Goal: Information Seeking & Learning: Learn about a topic

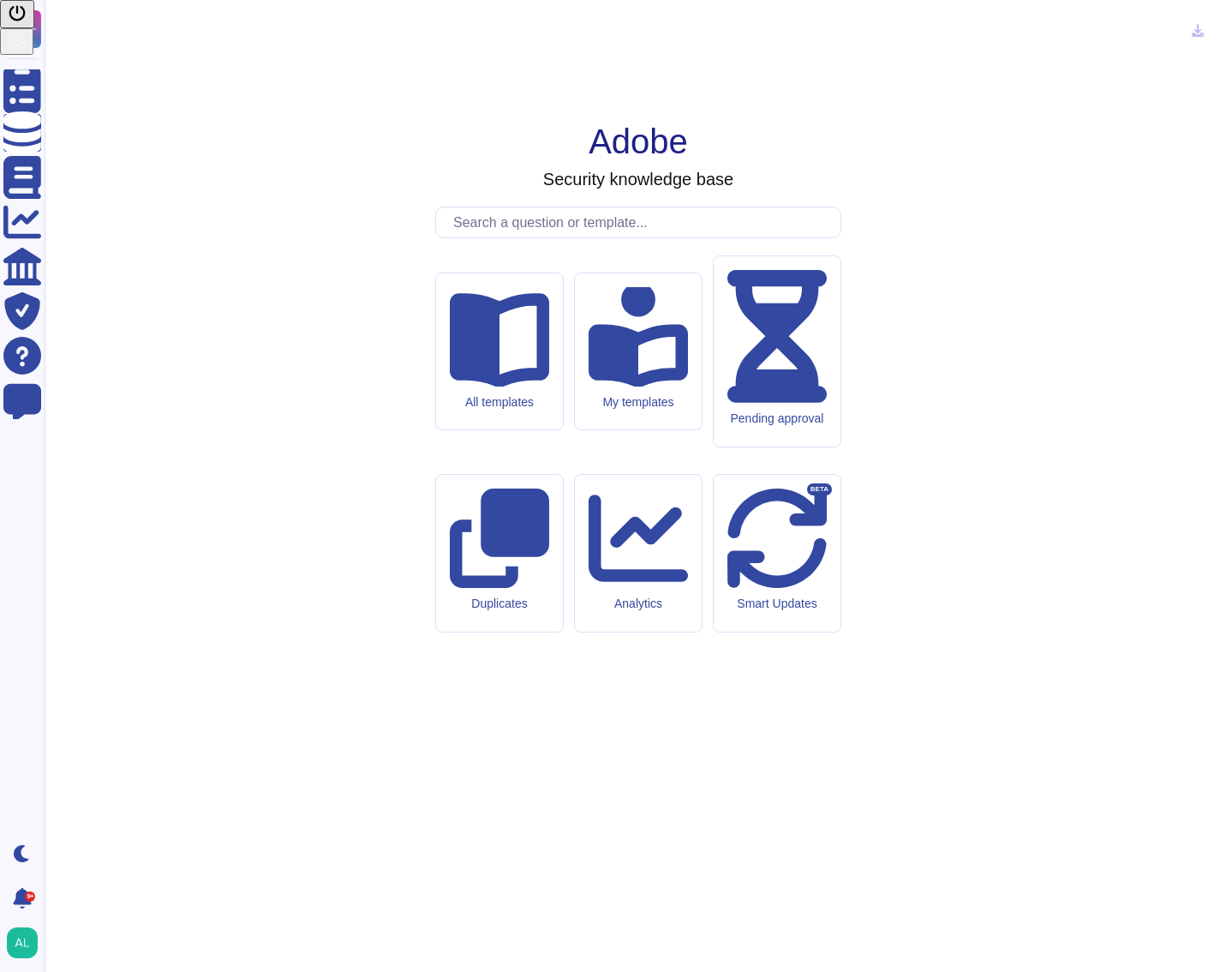
click at [662, 238] on input "text" at bounding box center [642, 223] width 396 height 30
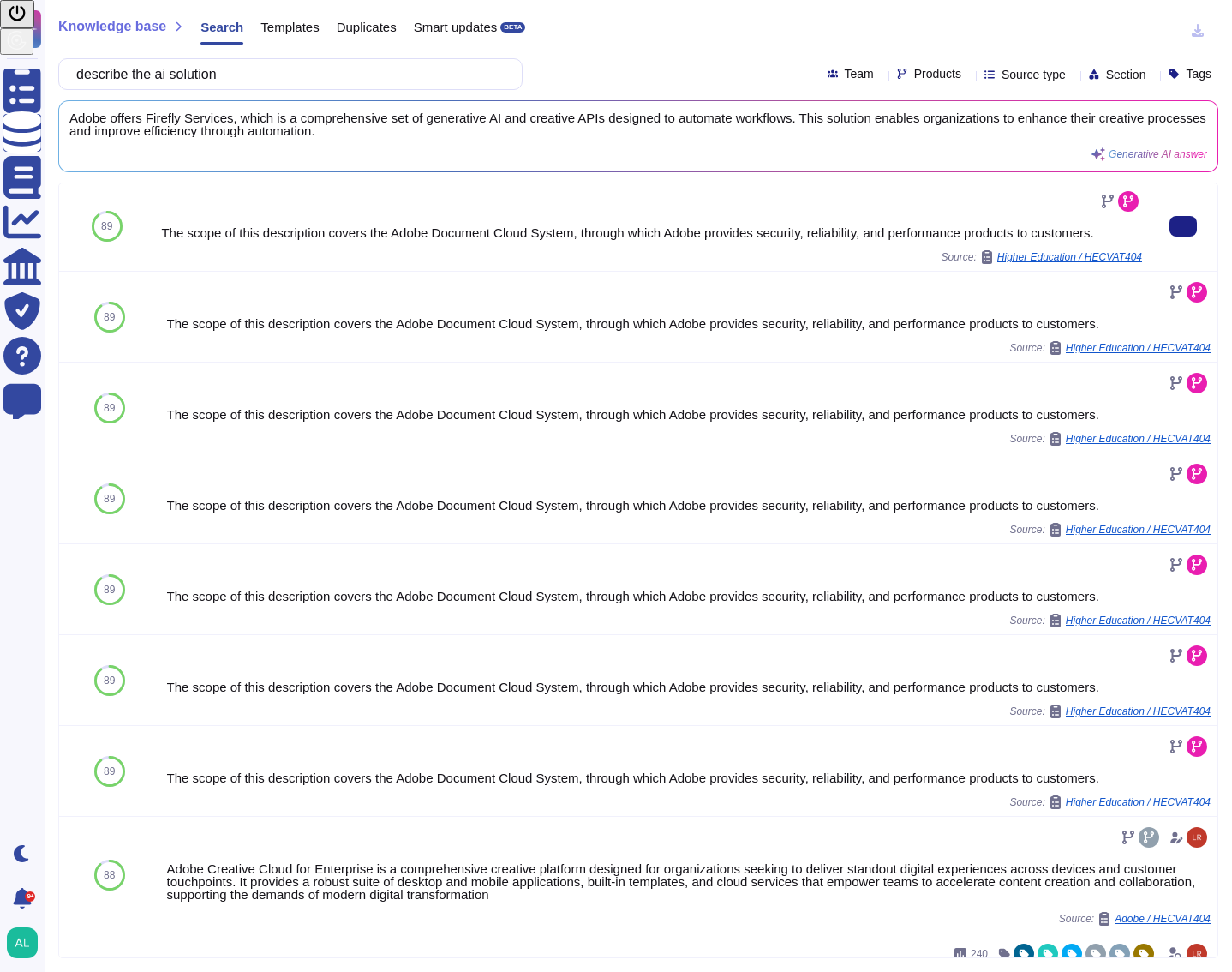
scroll to position [257, 0]
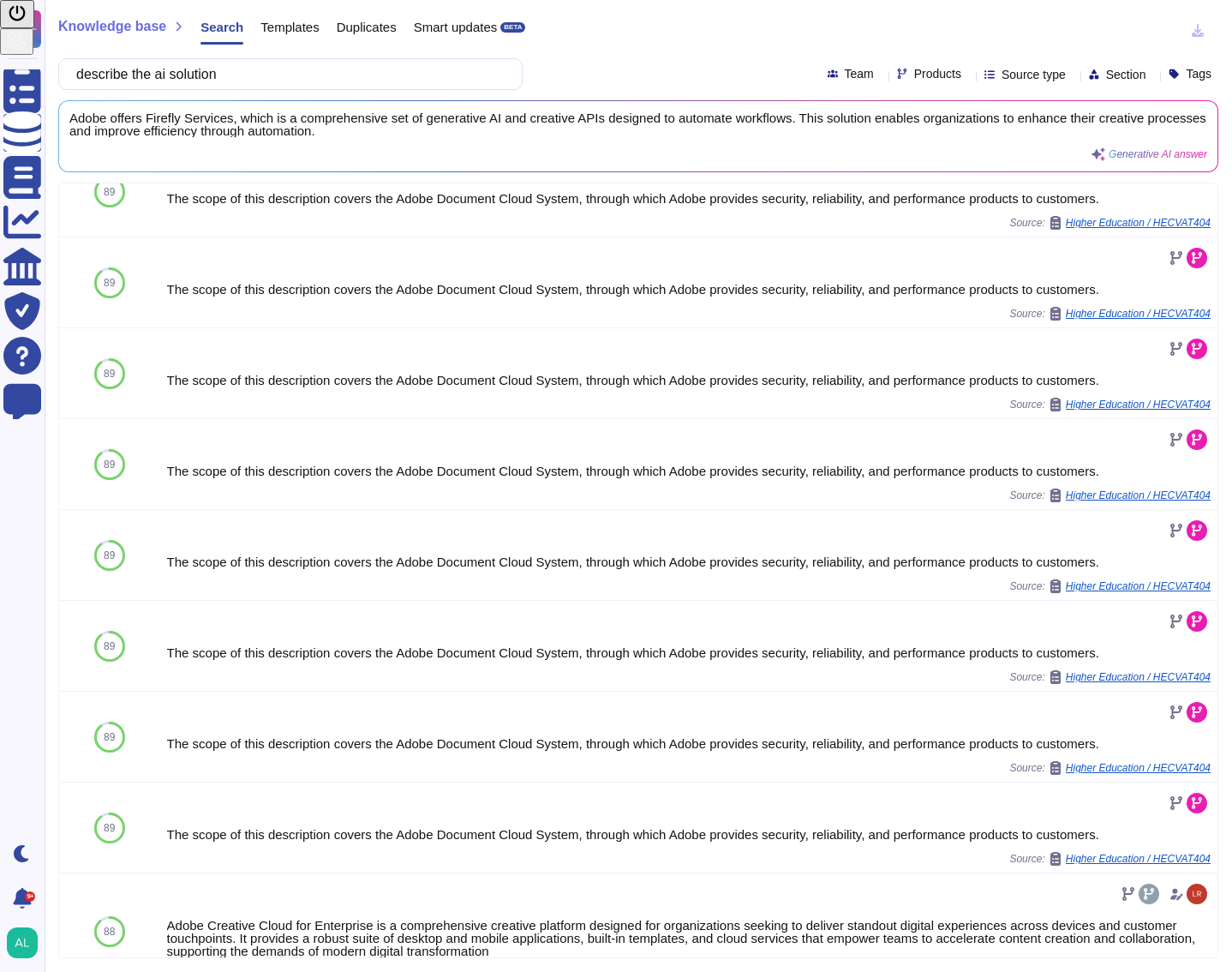
click at [922, 79] on span "Products" at bounding box center [937, 74] width 47 height 12
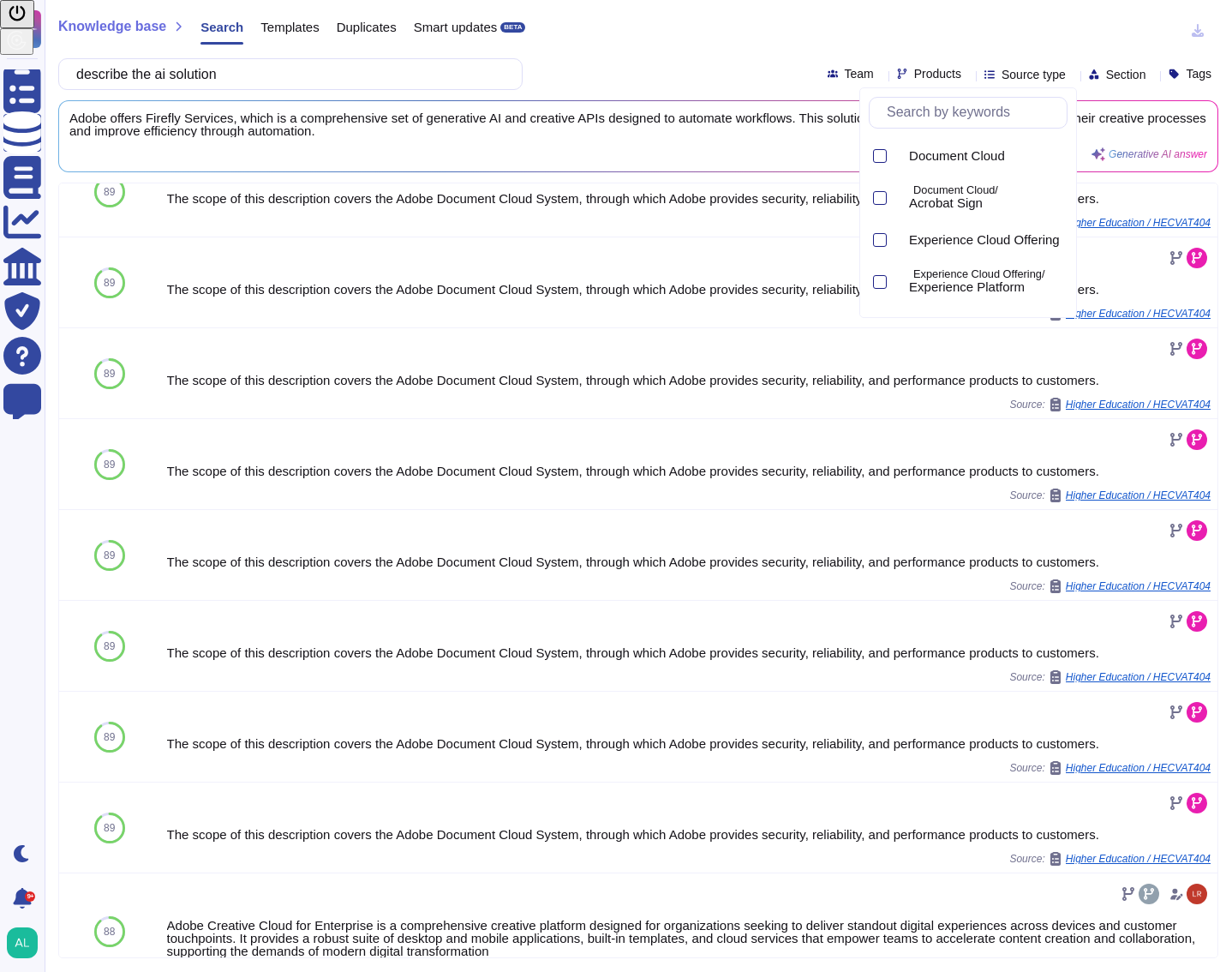
click at [922, 79] on span "Products" at bounding box center [937, 74] width 47 height 12
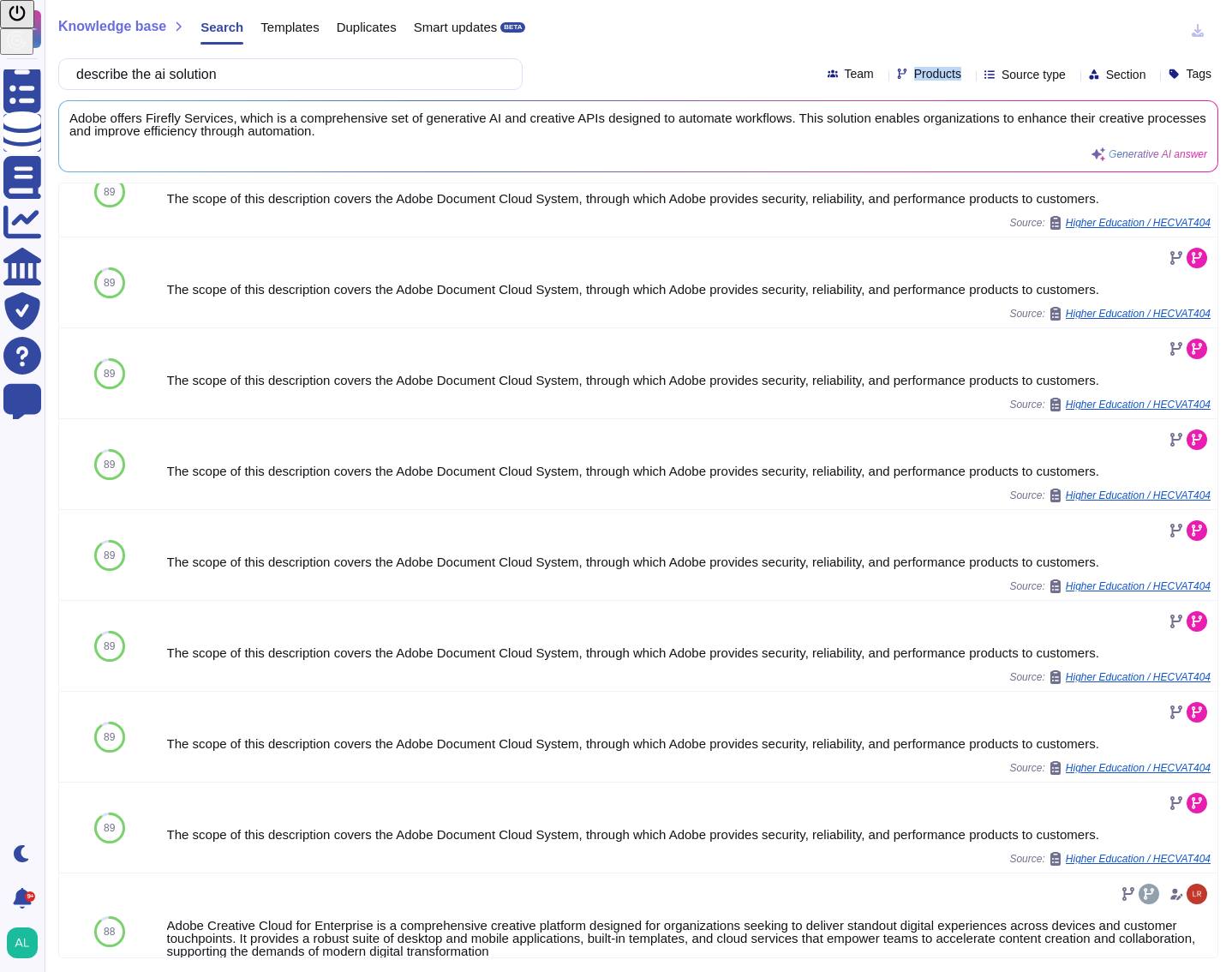
click at [922, 79] on span "Products" at bounding box center [937, 74] width 47 height 12
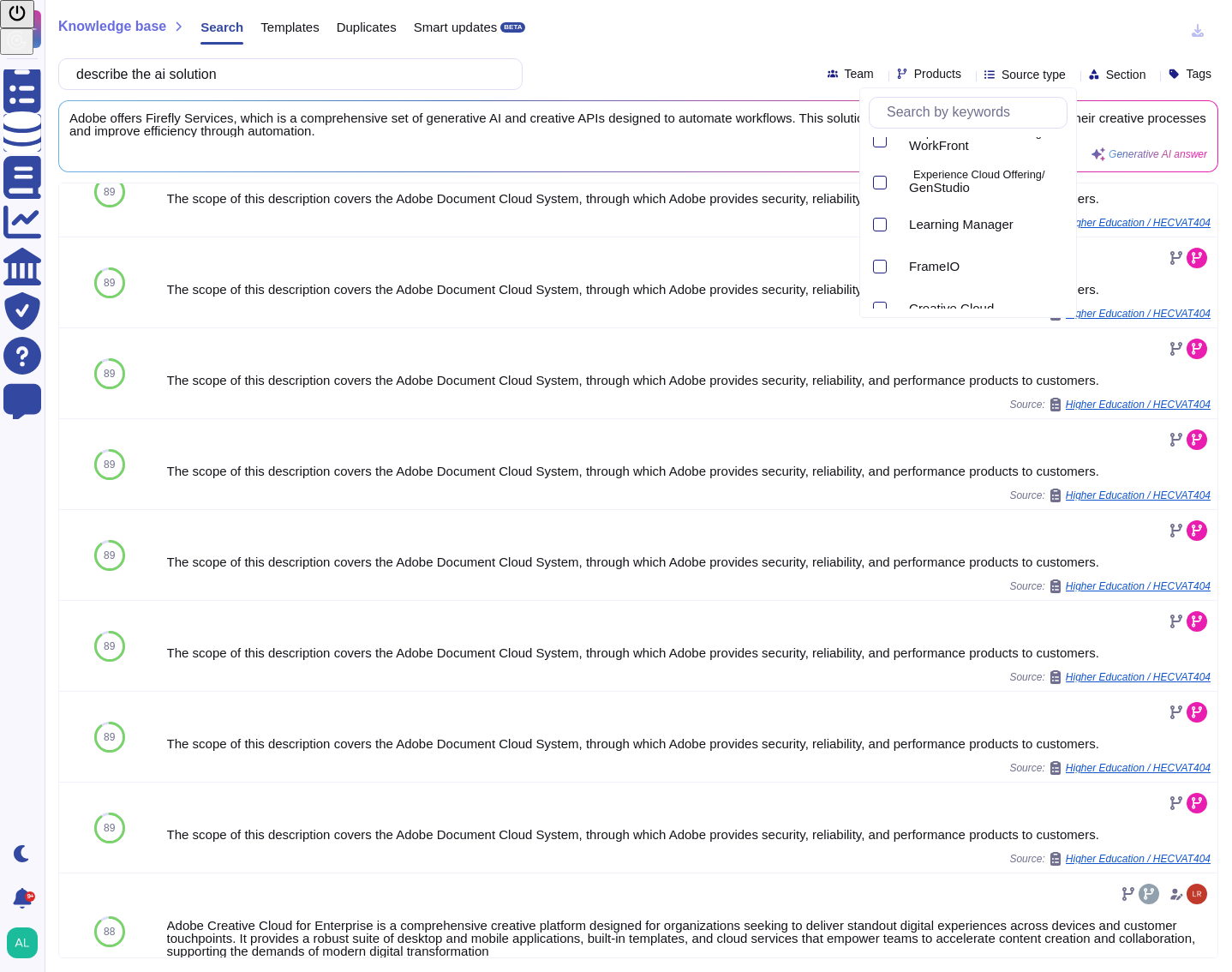
scroll to position [917, 0]
click at [883, 167] on div at bounding box center [880, 163] width 14 height 14
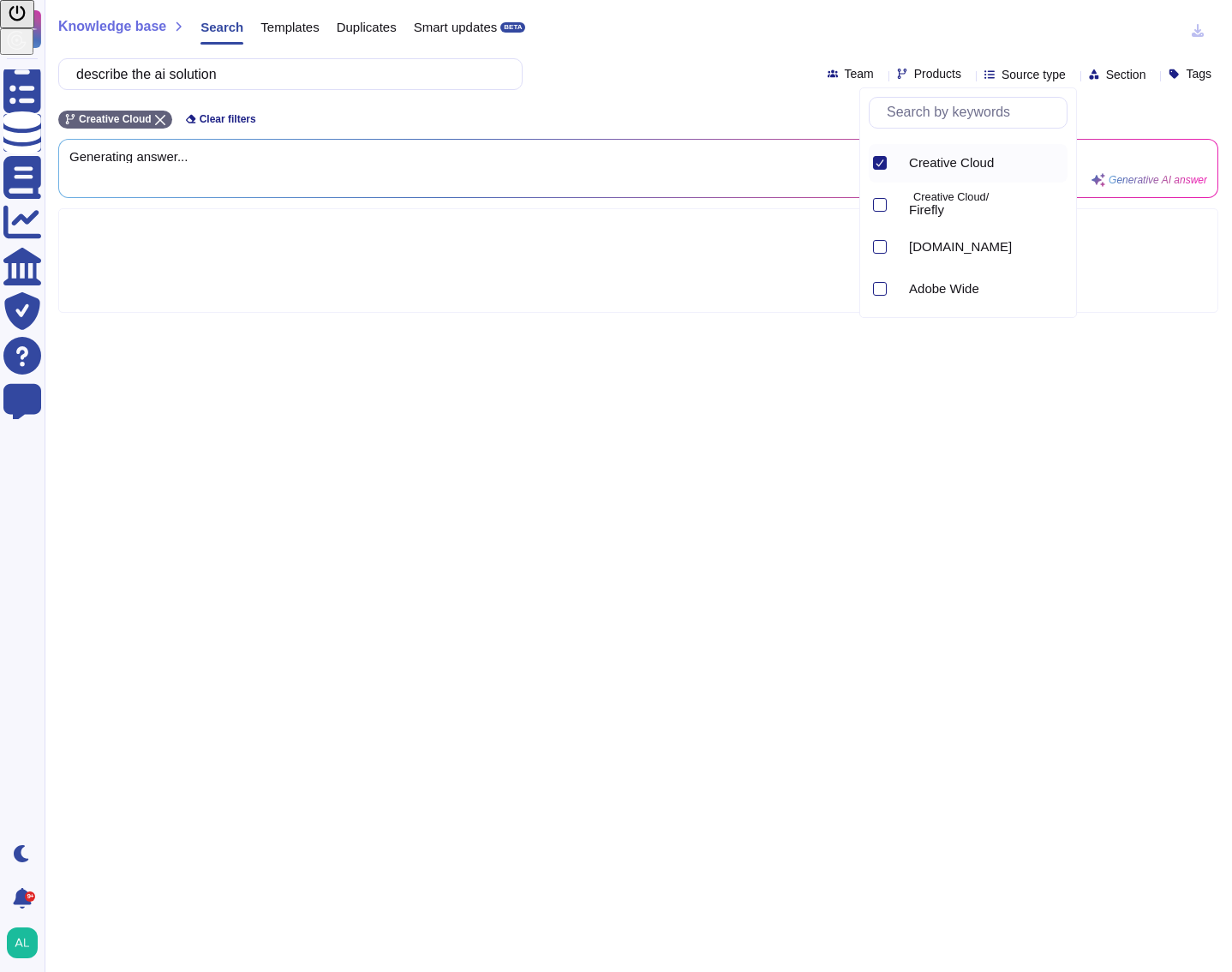
scroll to position [0, 0]
click at [880, 201] on div at bounding box center [880, 205] width 14 height 14
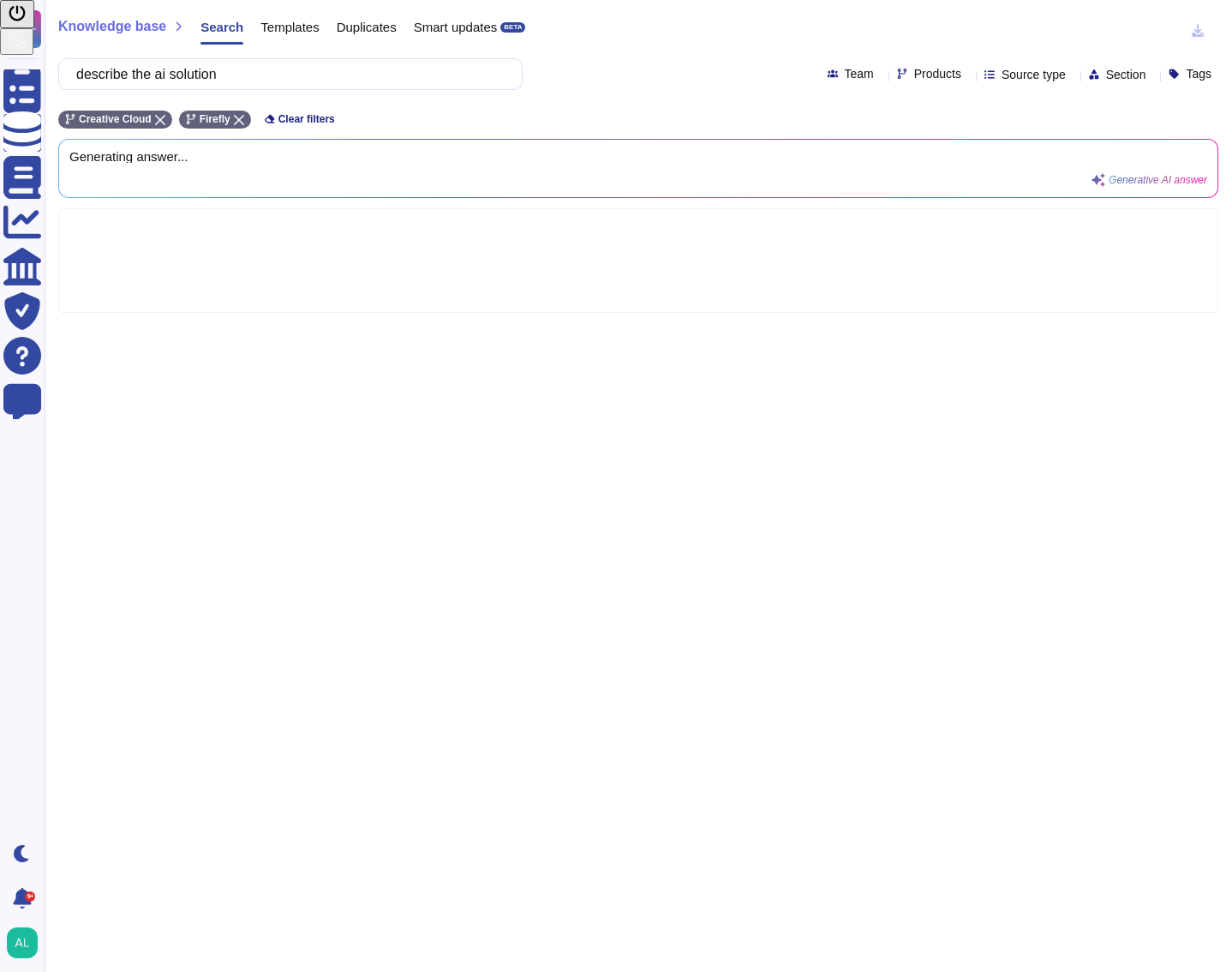
click at [715, 61] on div "describe the ai solution Team Products Source type Section Tags" at bounding box center [637, 74] width 1160 height 32
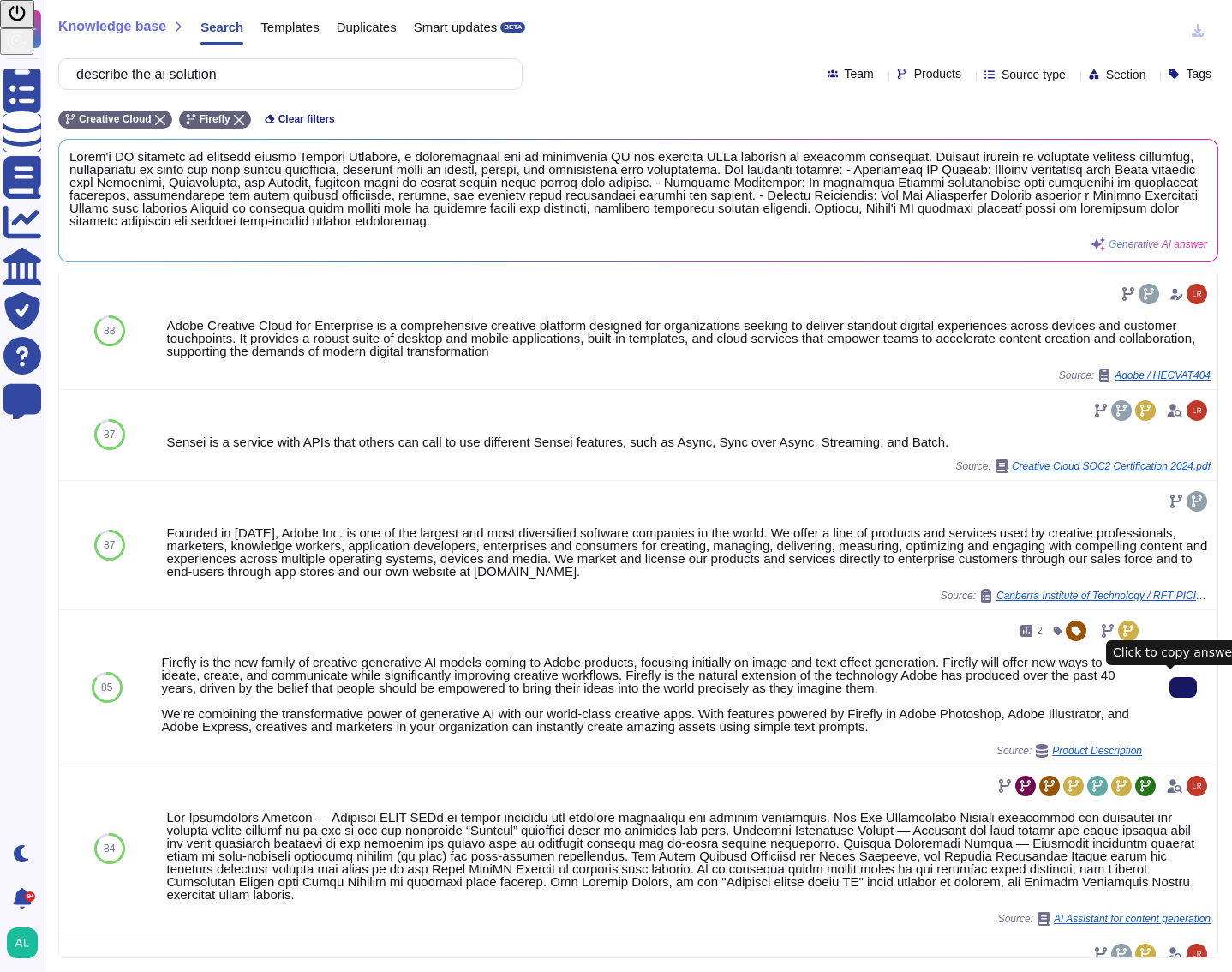
click at [1183, 688] on icon at bounding box center [1183, 688] width 0 height 0
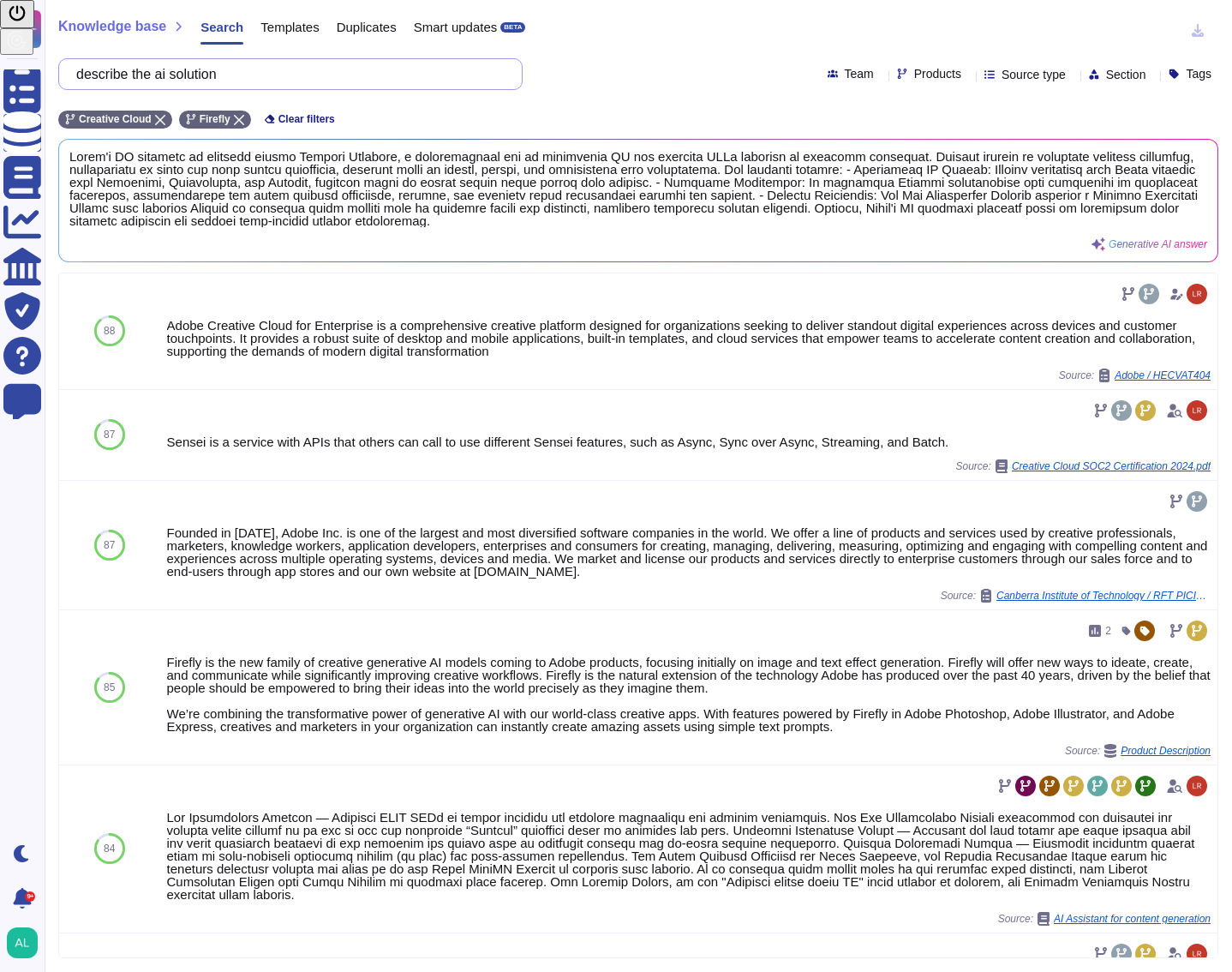
click at [365, 72] on input "describe the ai solution" at bounding box center [286, 74] width 437 height 30
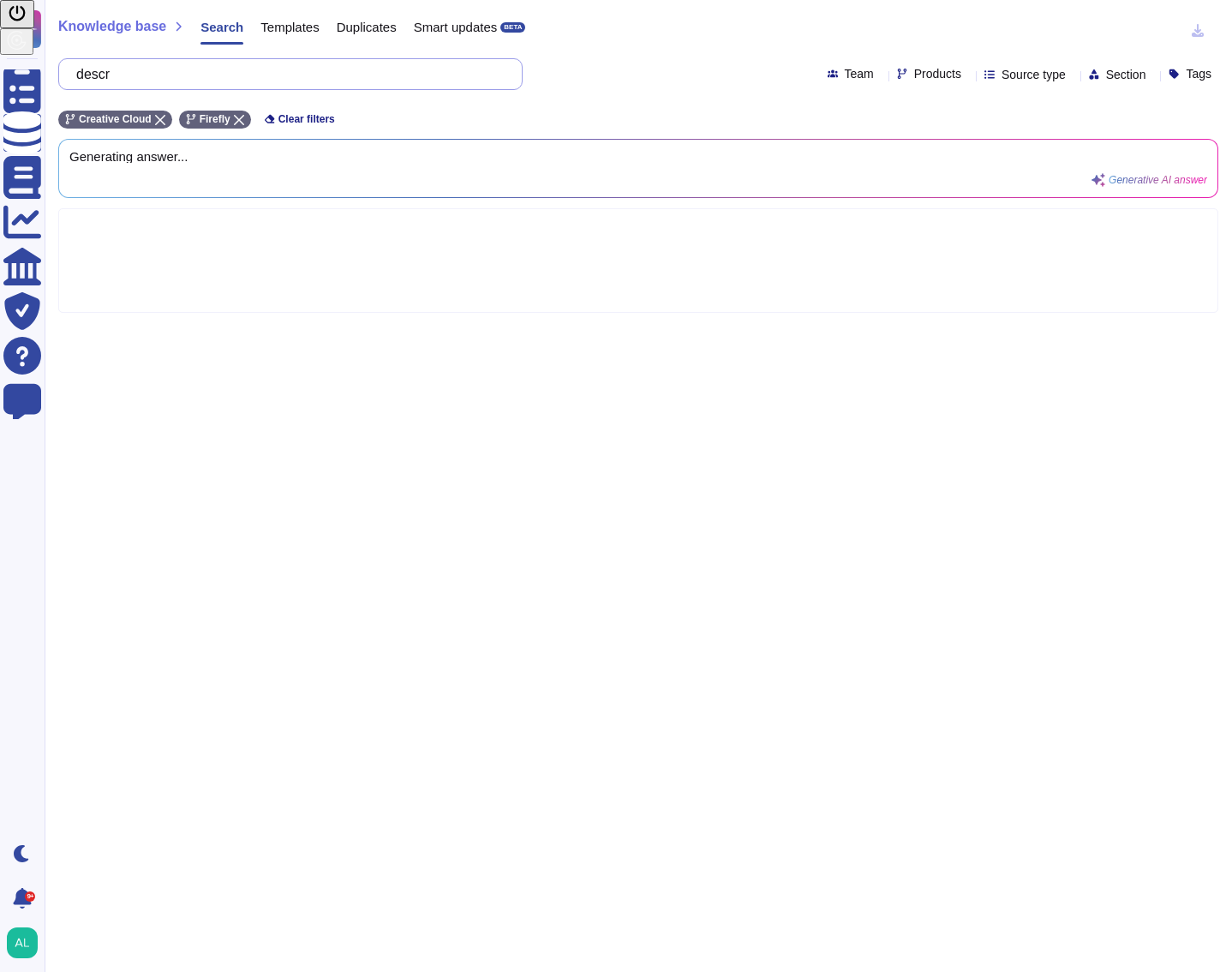
type input "des"
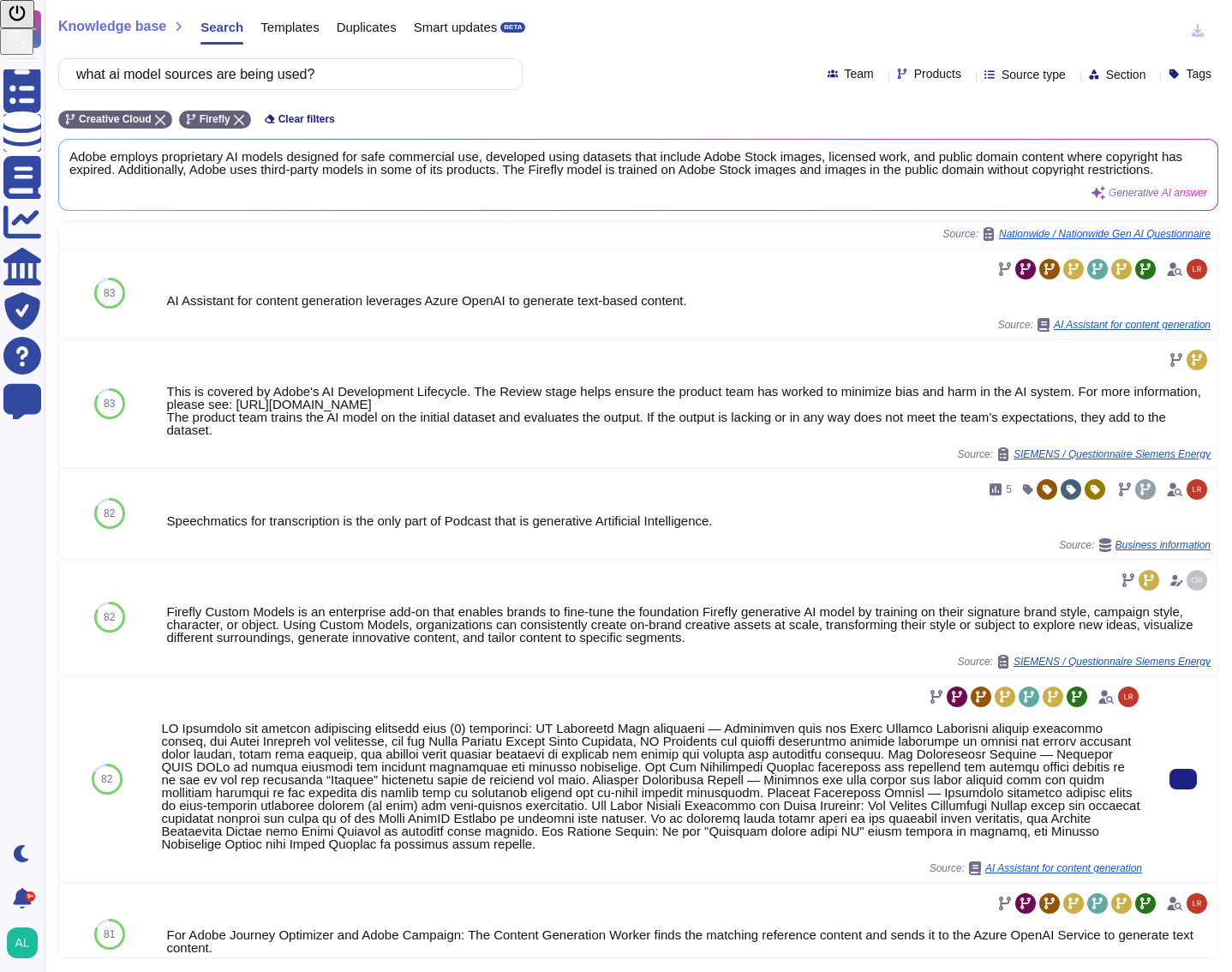
scroll to position [86, 0]
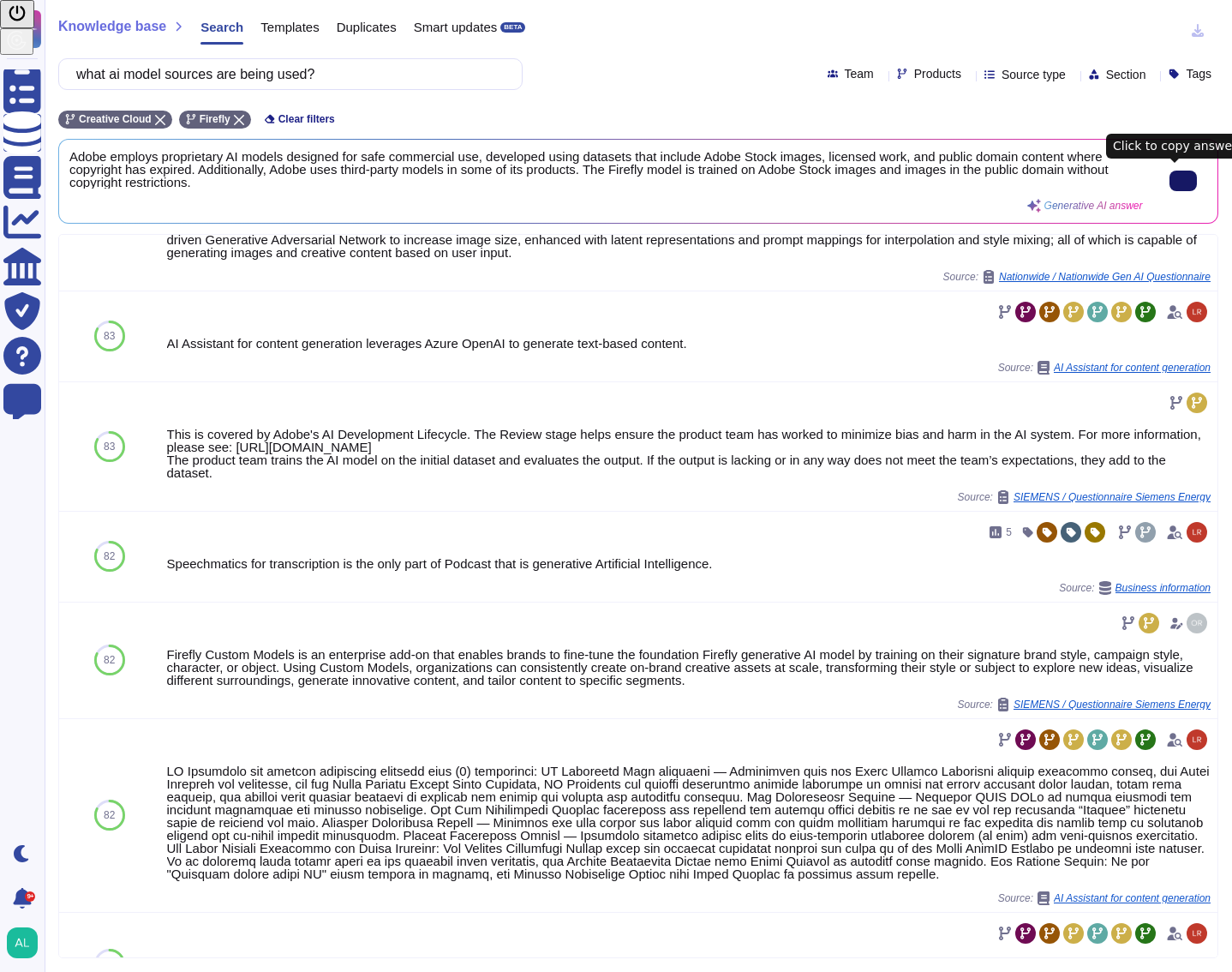
click at [403, 73] on input "what ai model sources are being used?" at bounding box center [286, 74] width 437 height 30
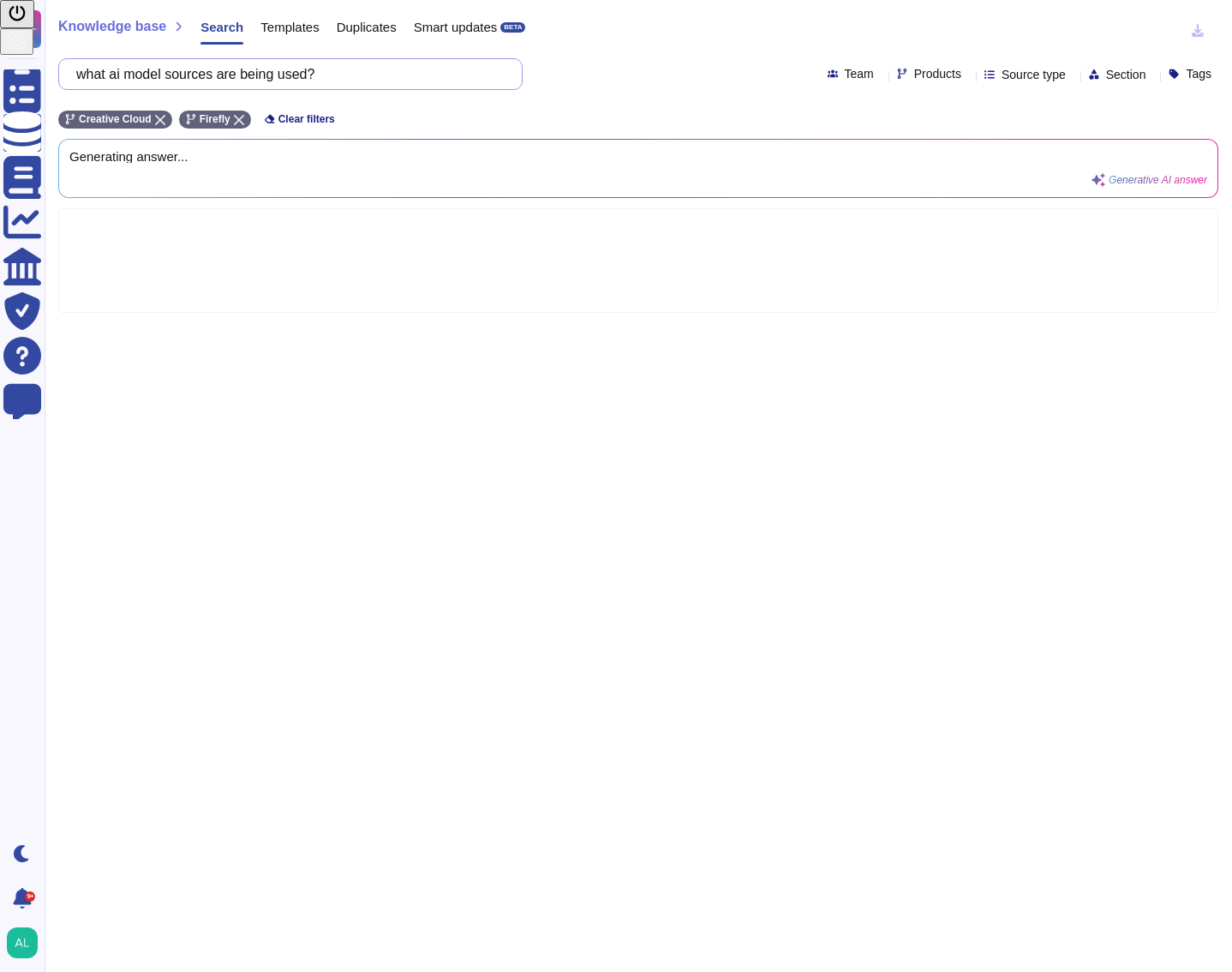
scroll to position [0, 0]
type input "wha"
type input "What data domains is the model leveraging or addressing?"
